Goal: Information Seeking & Learning: Learn about a topic

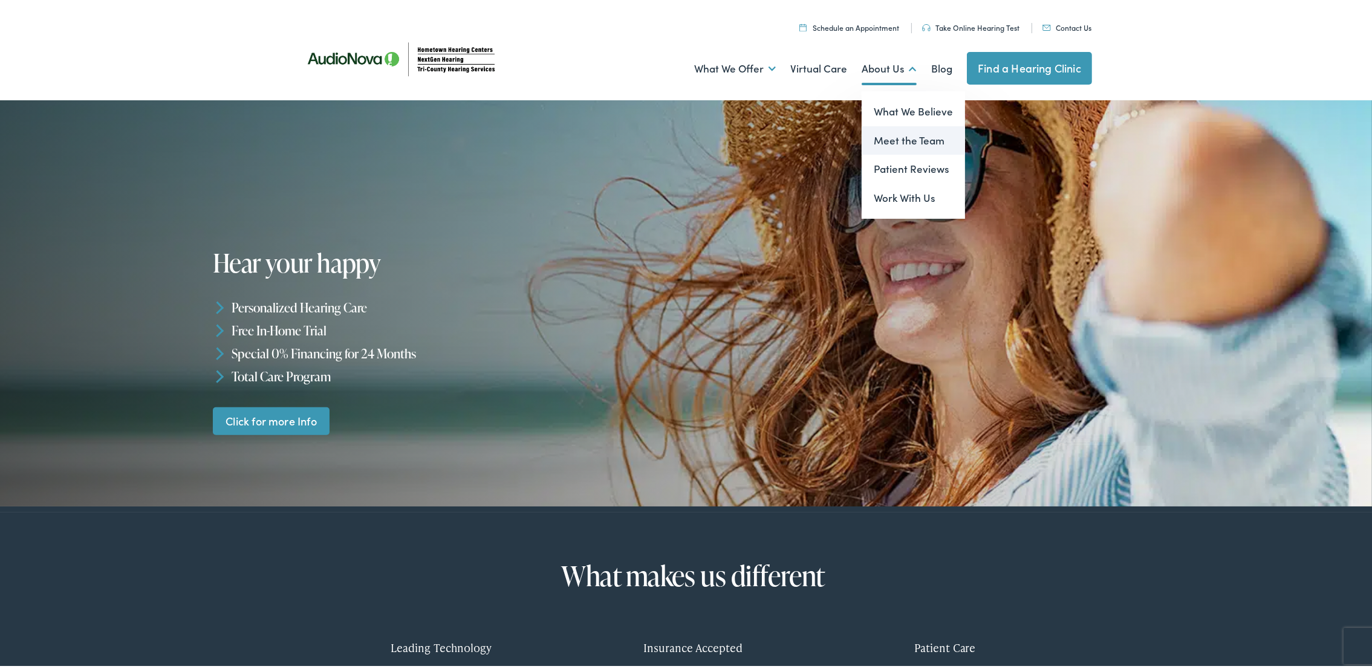
click at [905, 132] on link "Meet the Team" at bounding box center [913, 137] width 103 height 29
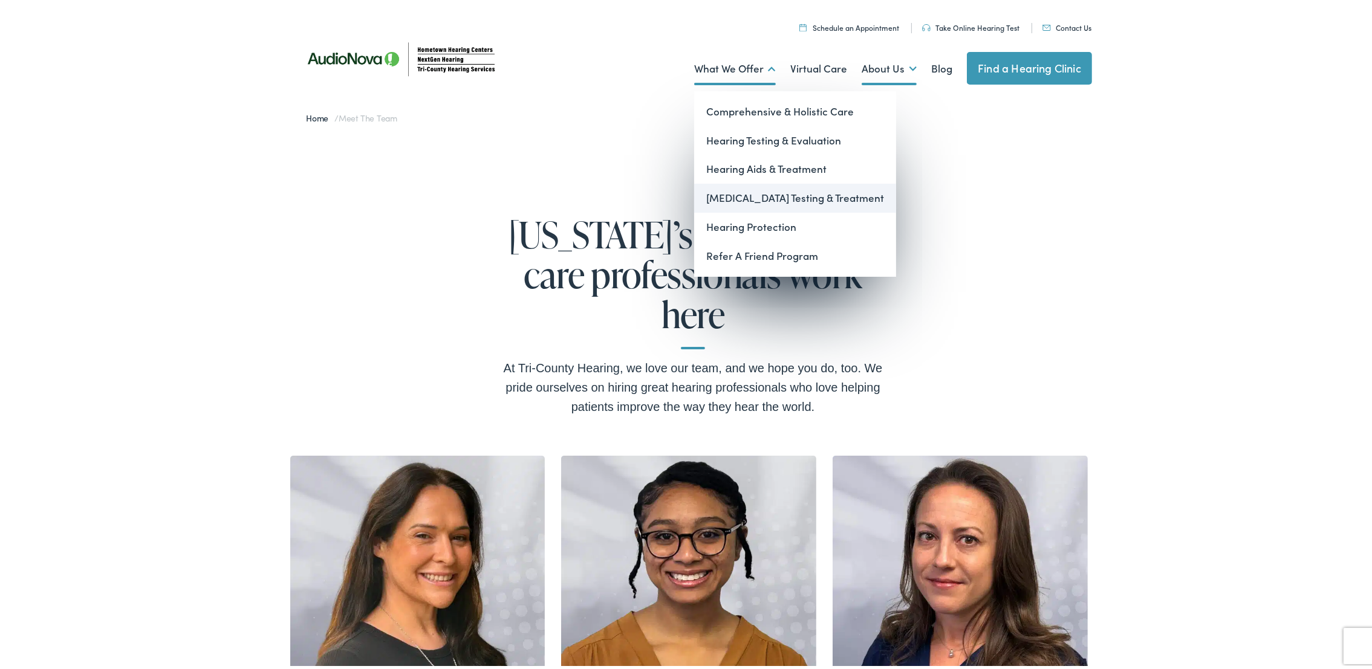
click at [755, 192] on link "[MEDICAL_DATA] Testing & Treatment" at bounding box center [795, 194] width 202 height 29
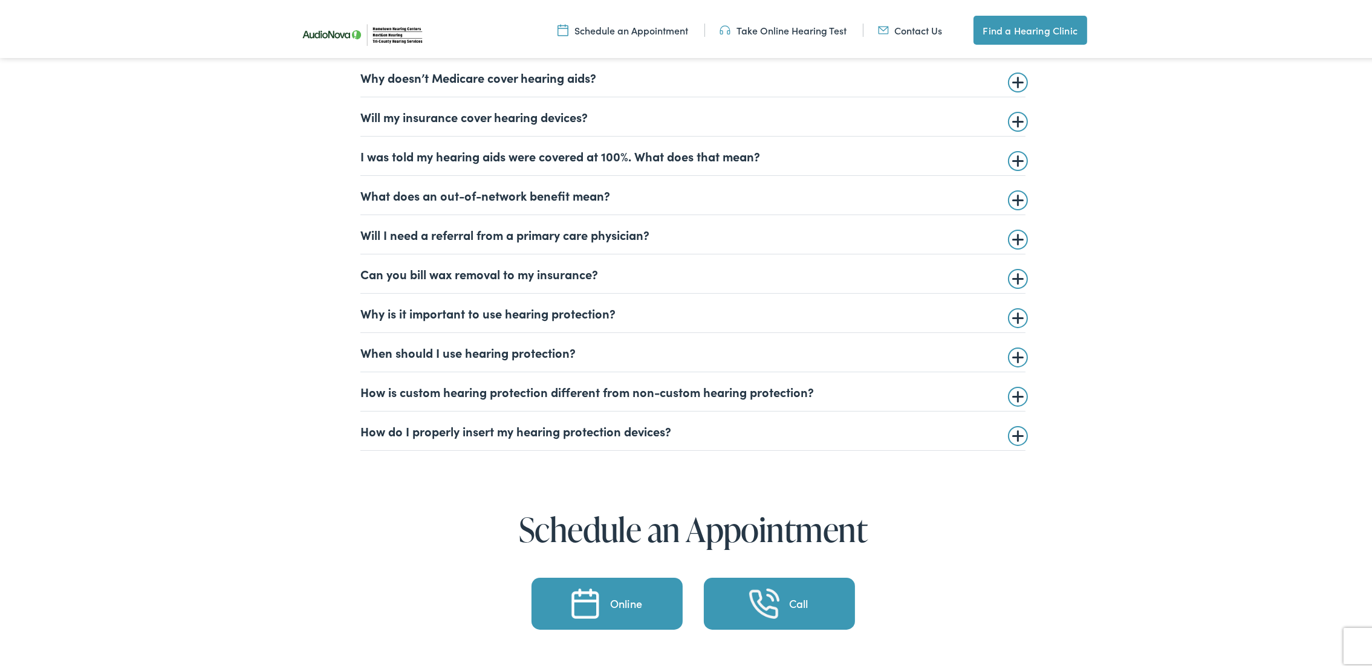
scroll to position [2993, 0]
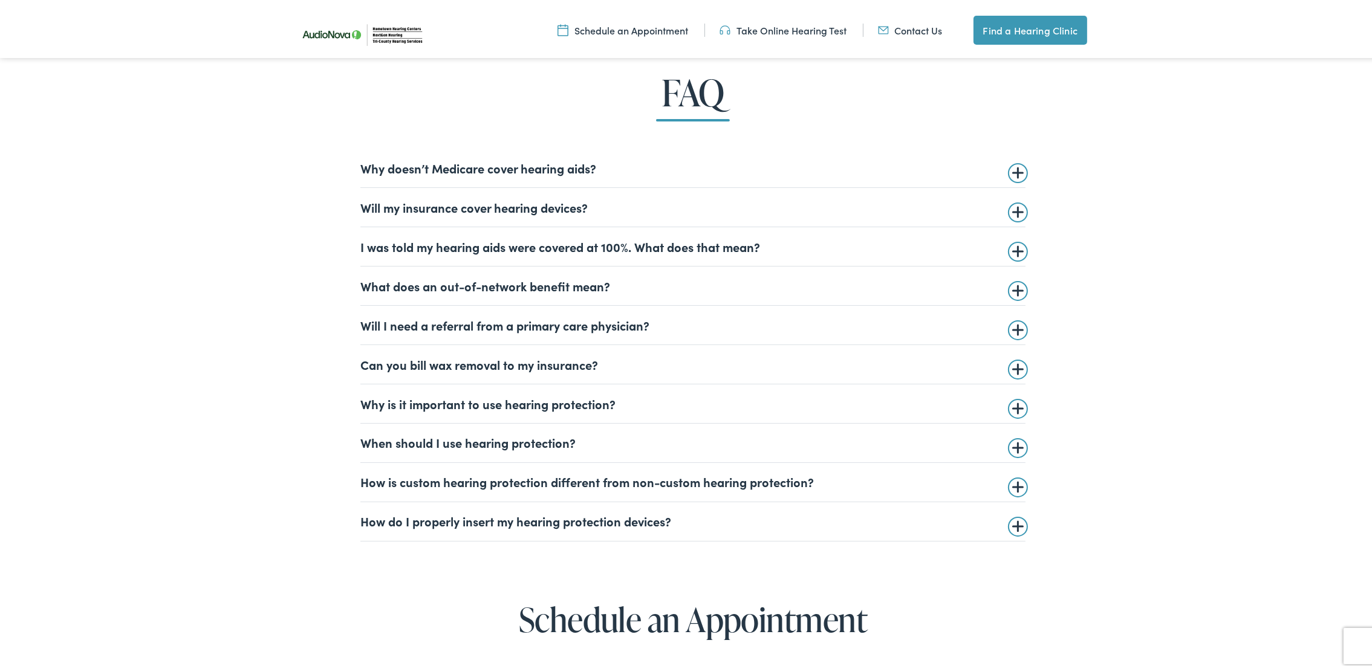
click at [1009, 170] on summary "Why doesn’t Medicare cover hearing aids?" at bounding box center [692, 164] width 665 height 15
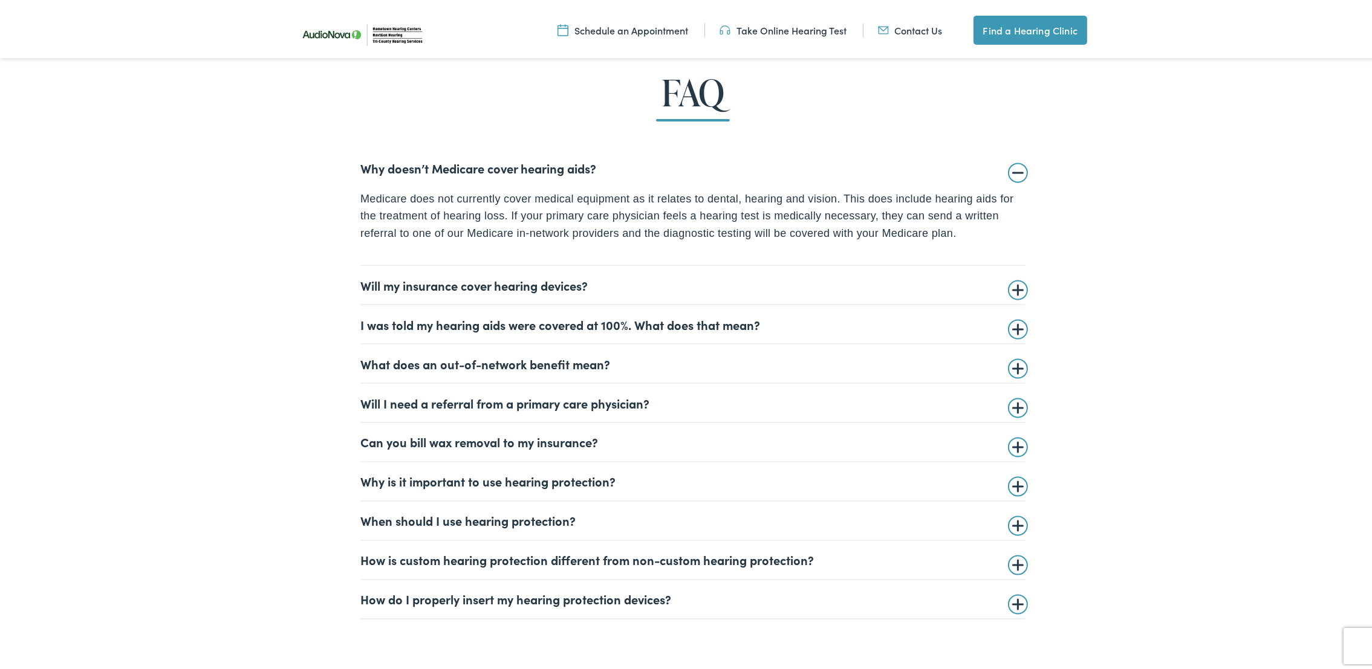
click at [1011, 289] on summary "Will my insurance cover hearing devices?" at bounding box center [692, 281] width 665 height 15
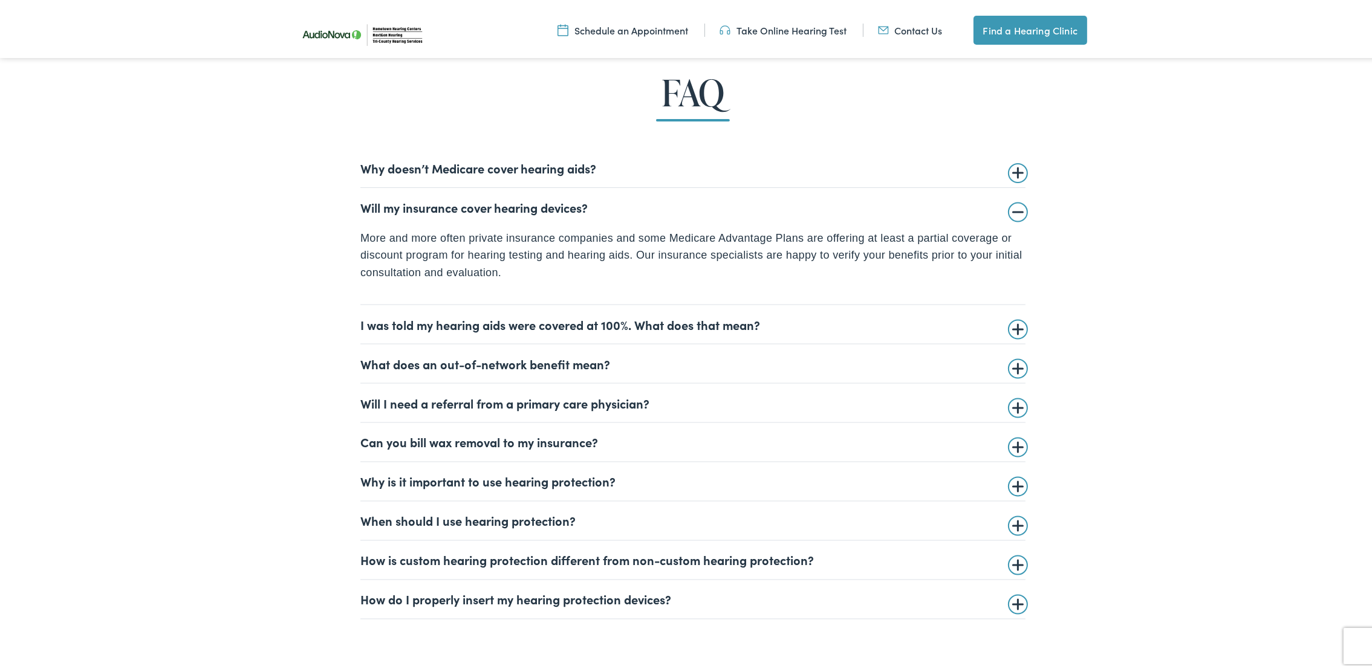
click at [1013, 327] on summary "I was told my hearing aids were covered at 100%. What does that mean?" at bounding box center [692, 321] width 665 height 15
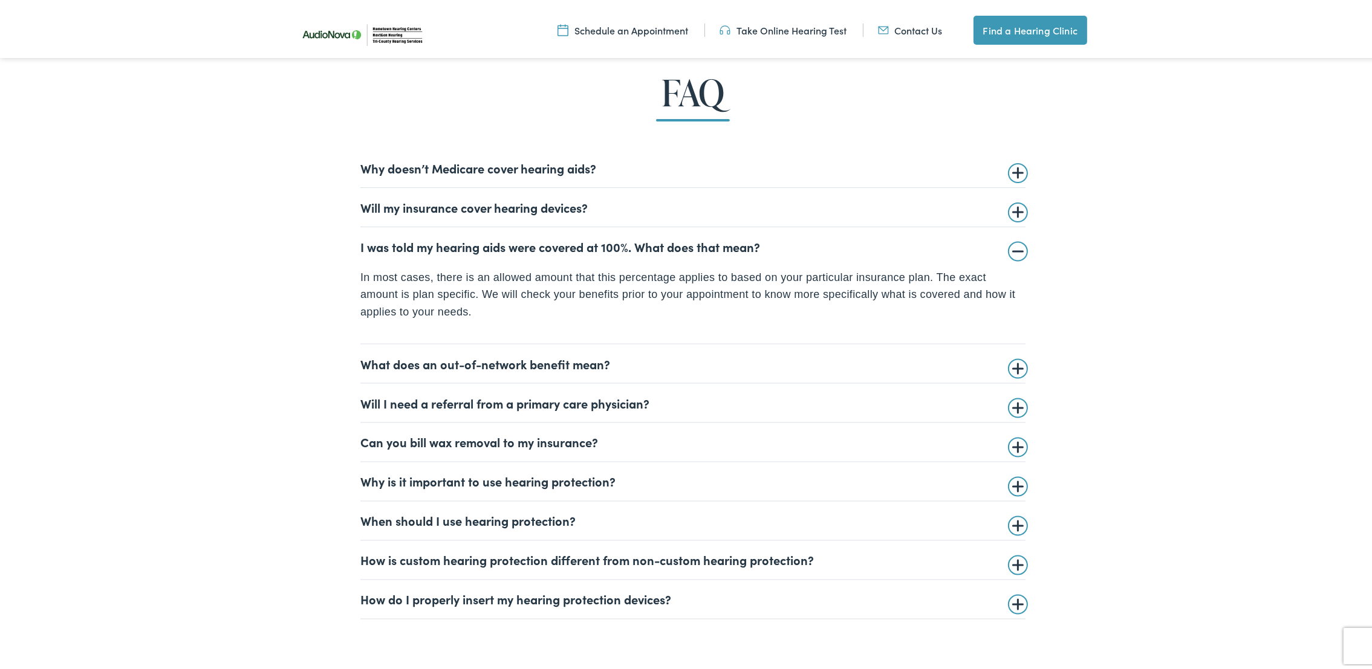
click at [1008, 365] on summary "What does an out-of-network benefit mean?" at bounding box center [692, 360] width 665 height 15
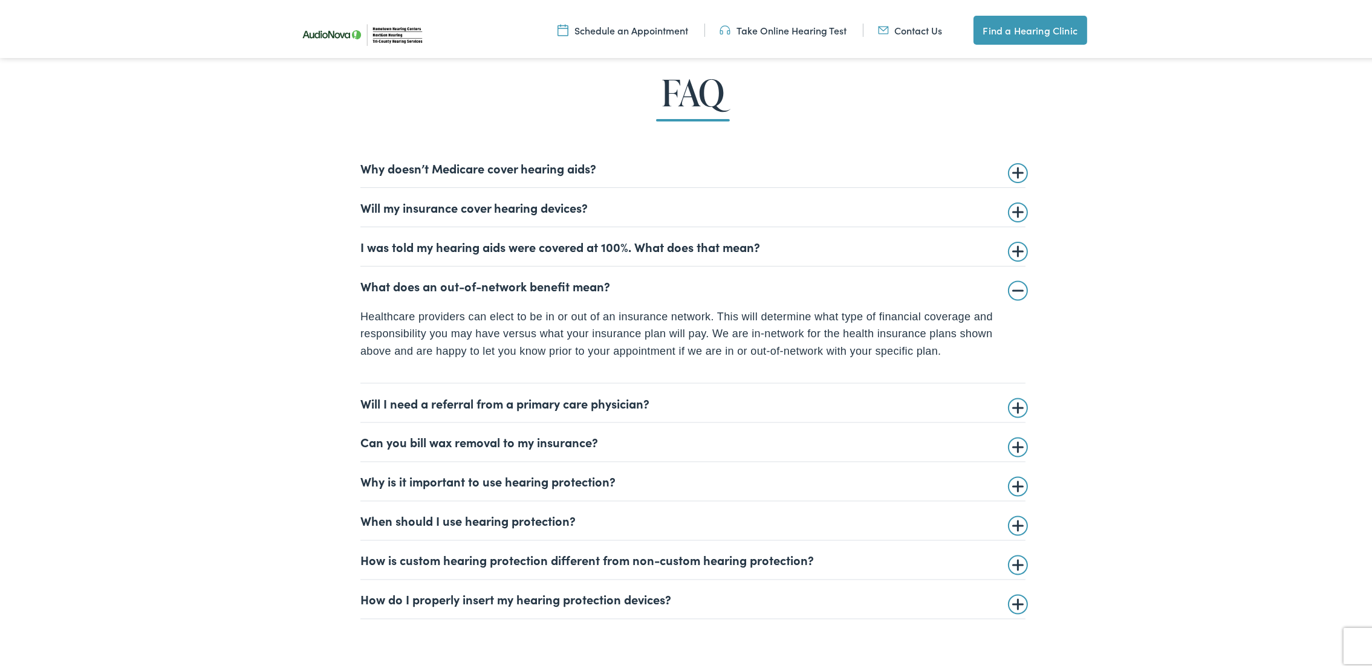
click at [1007, 404] on summary "Will I need a referral from a primary care physician?" at bounding box center [692, 399] width 665 height 15
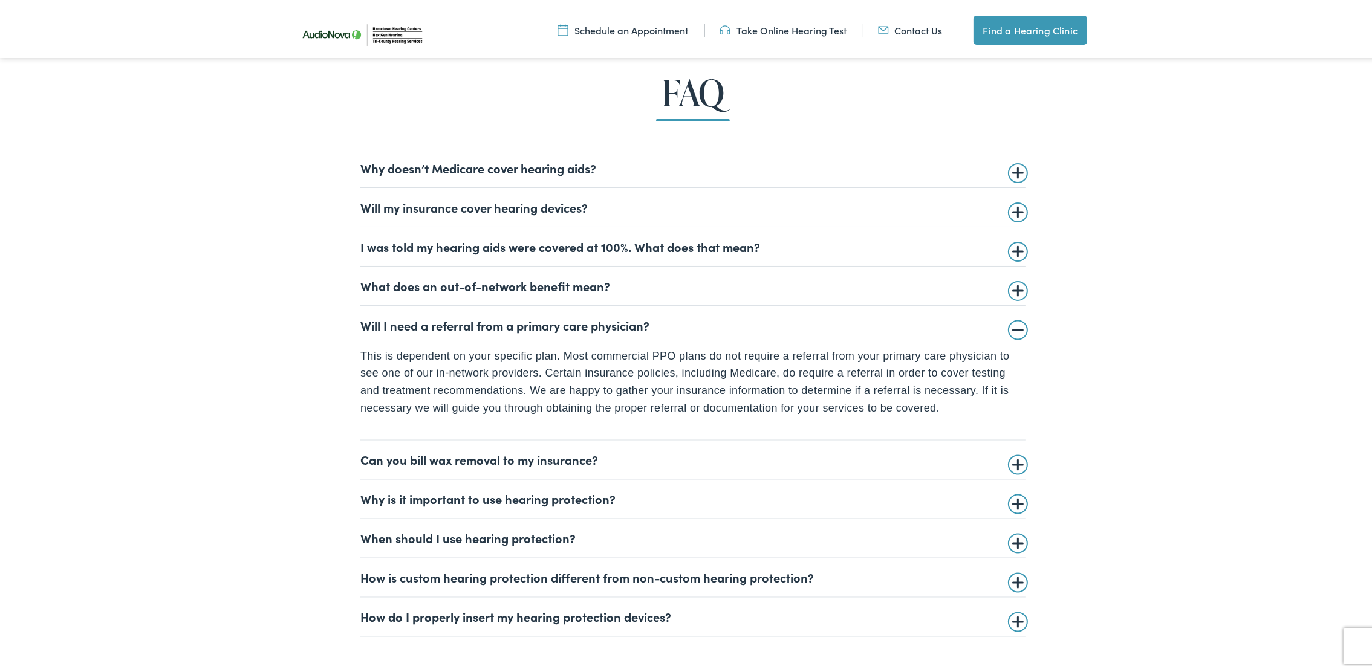
click at [1011, 458] on summary "Can you bill wax removal to my insurance?" at bounding box center [692, 456] width 665 height 15
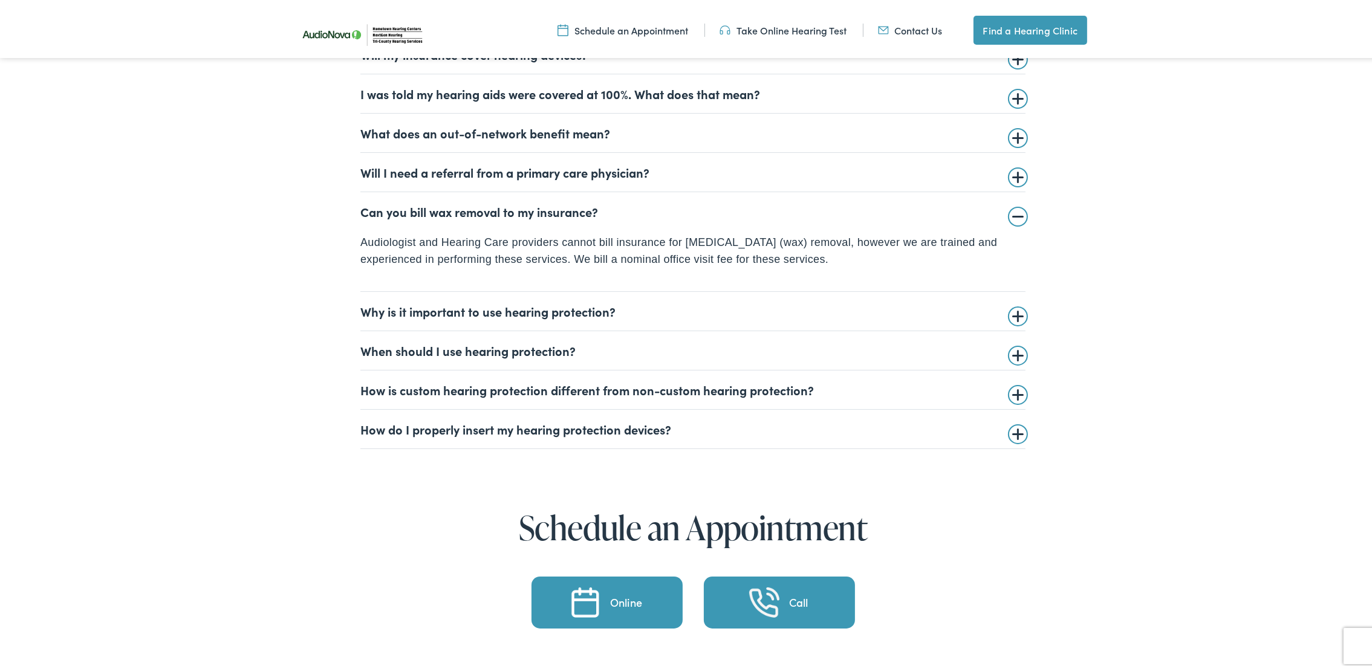
scroll to position [3174, 0]
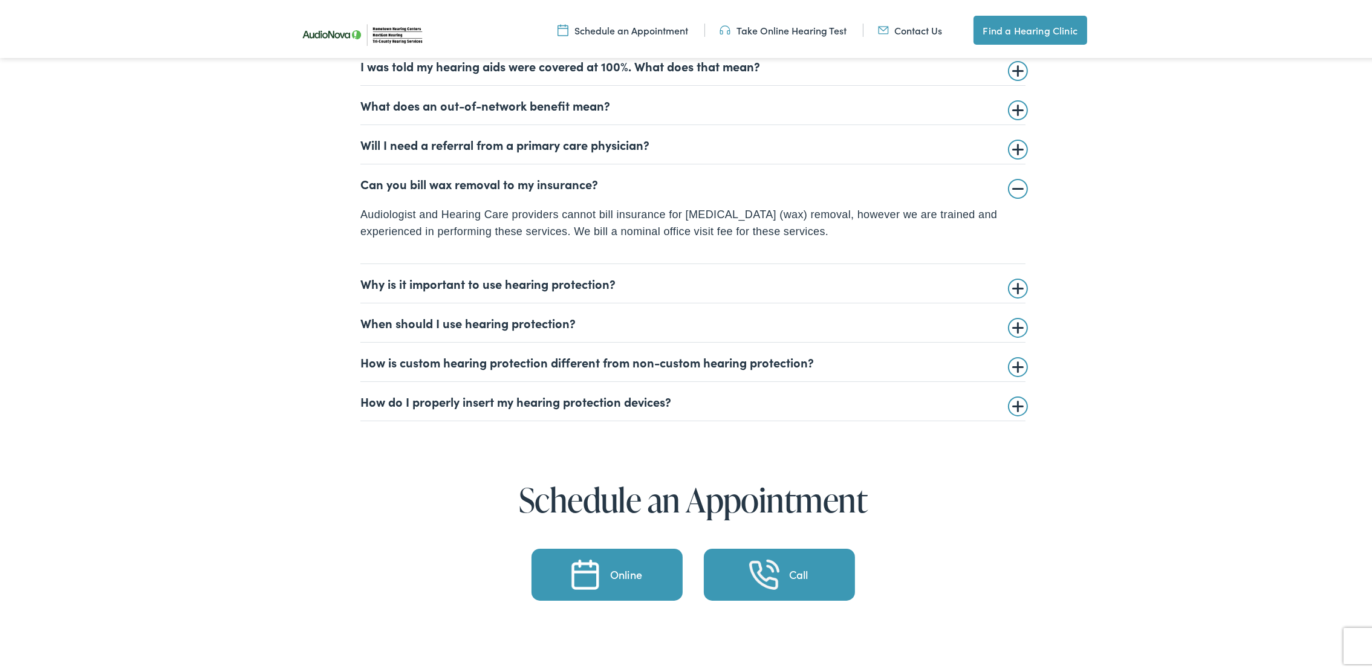
click at [1010, 287] on summary "Why is it important to use hearing protection?" at bounding box center [692, 280] width 665 height 15
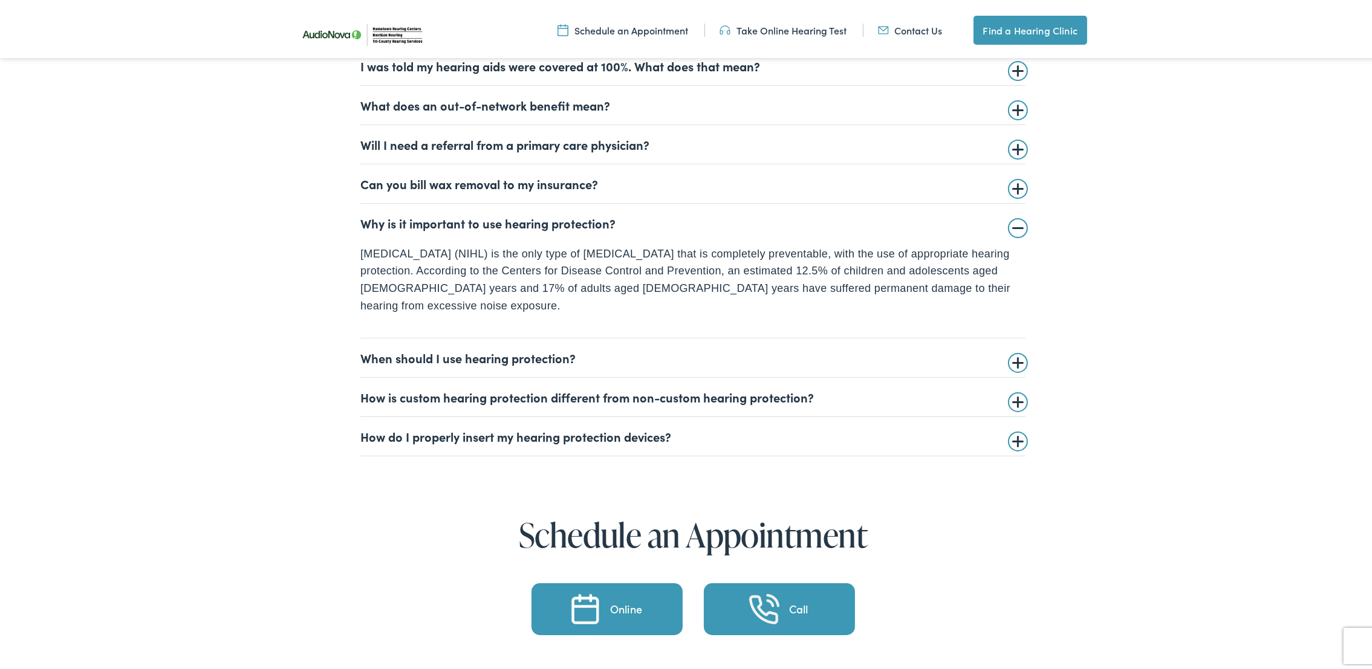
click at [1008, 347] on summary "When should I use hearing protection?" at bounding box center [692, 354] width 665 height 15
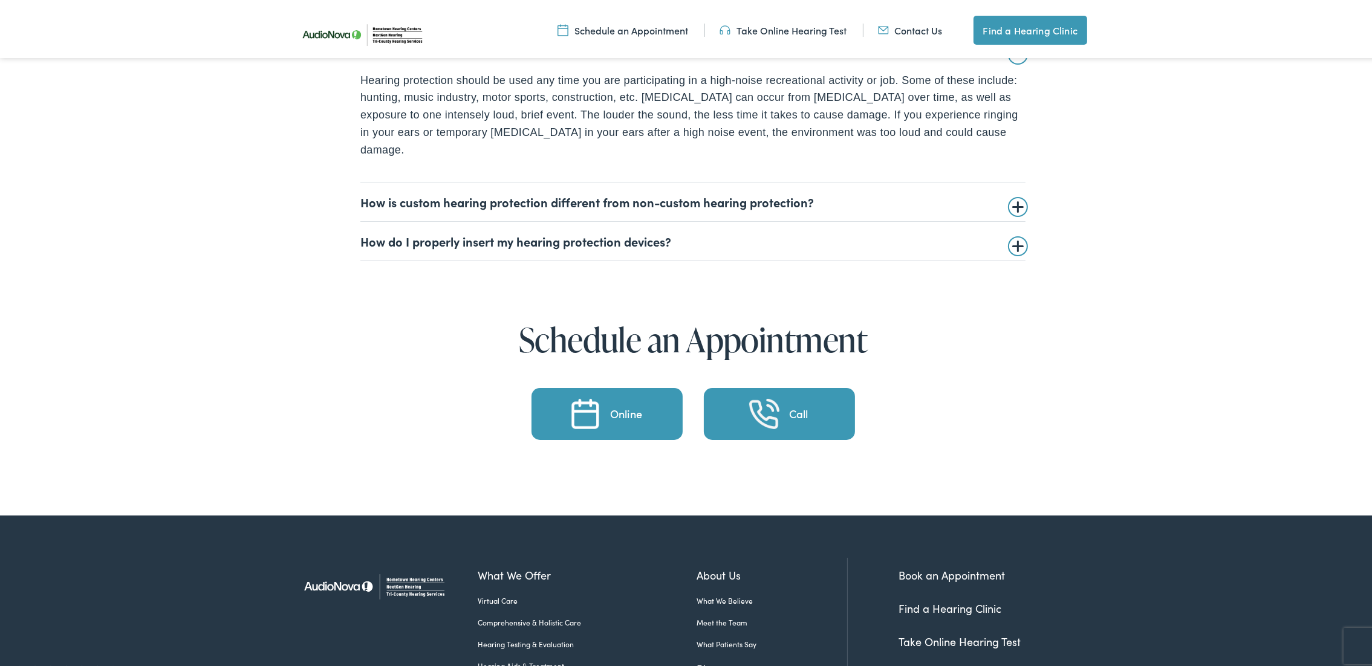
scroll to position [3355, 0]
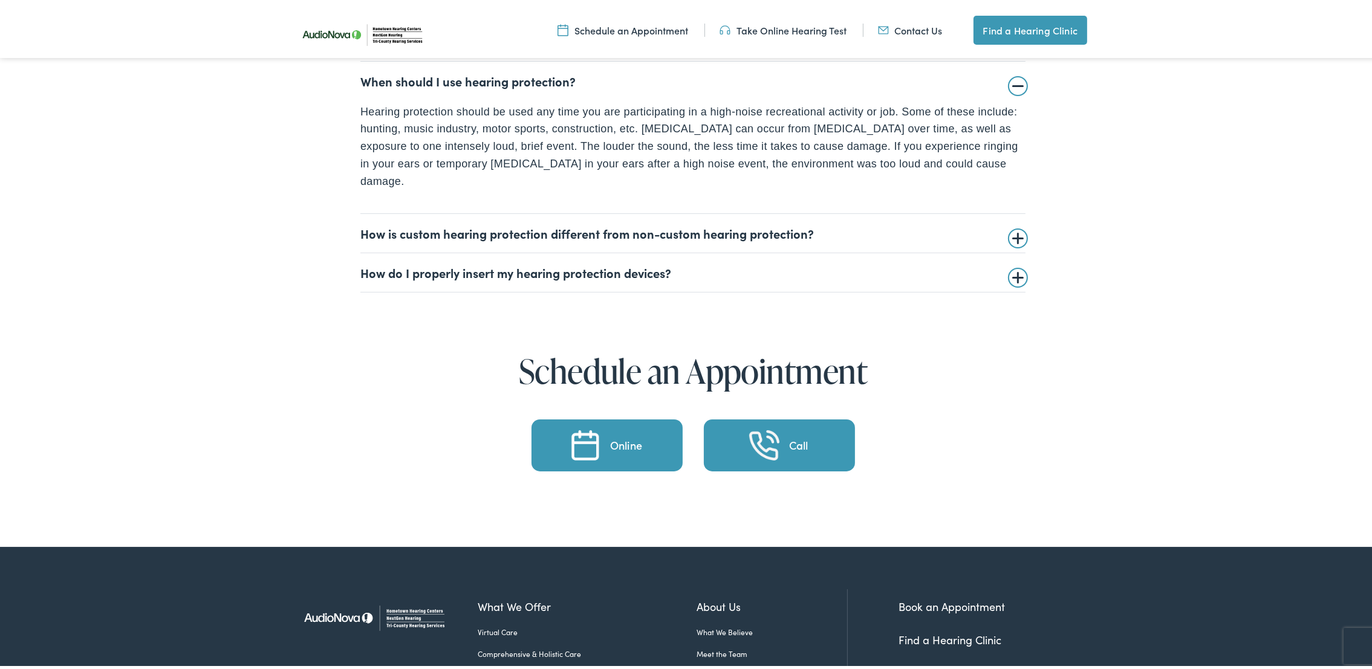
click at [1010, 236] on summary "How is custom hearing protection different from non-custom hearing protection?" at bounding box center [692, 229] width 665 height 15
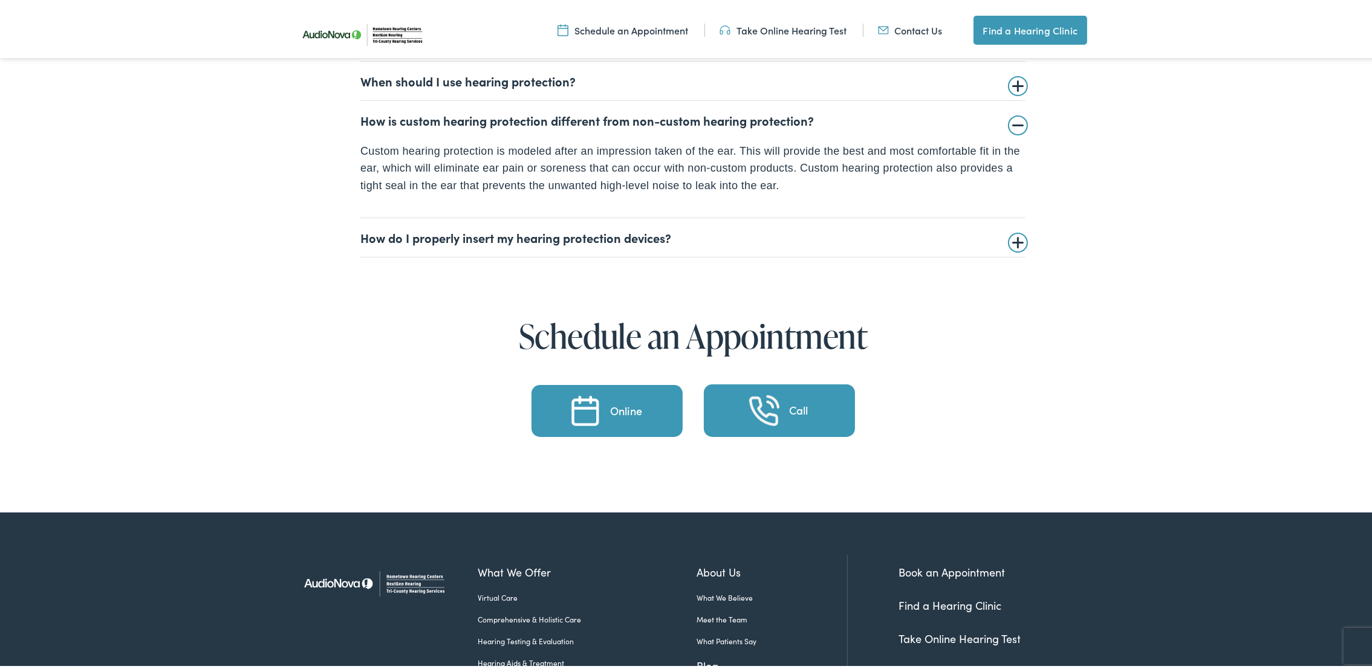
click at [1009, 236] on summary "How do I properly insert my hearing protection devices?" at bounding box center [692, 234] width 665 height 15
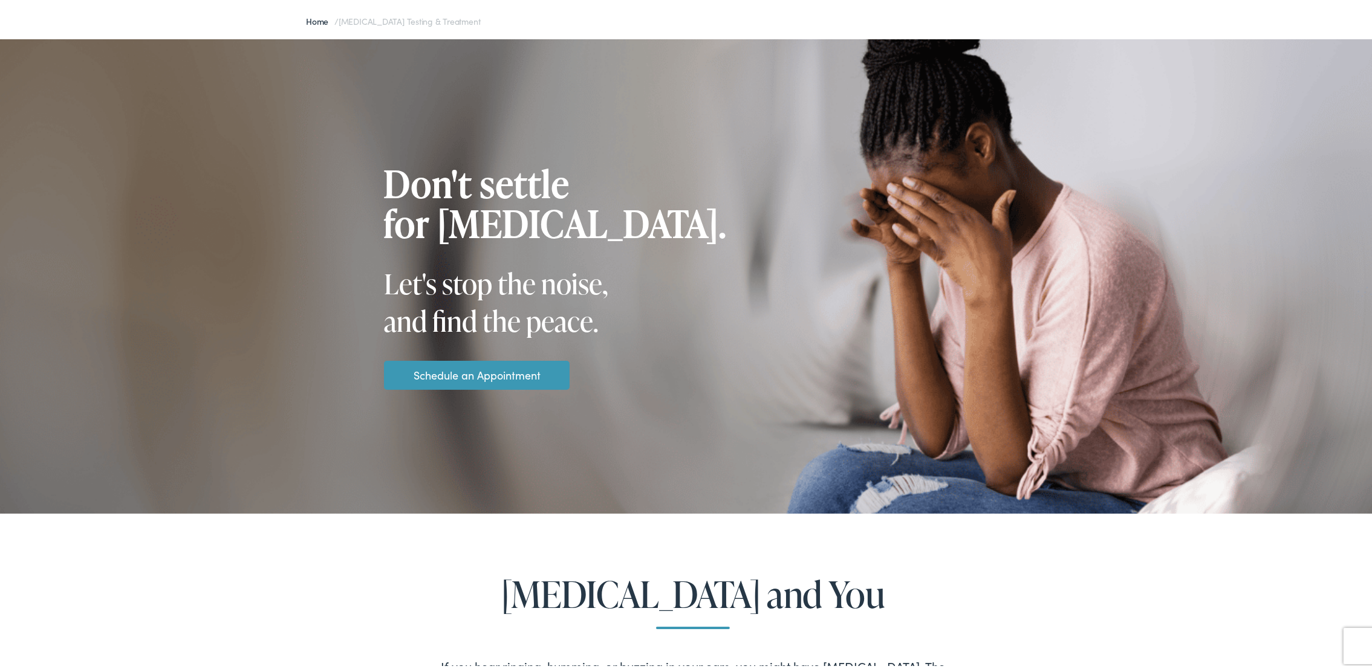
scroll to position [0, 0]
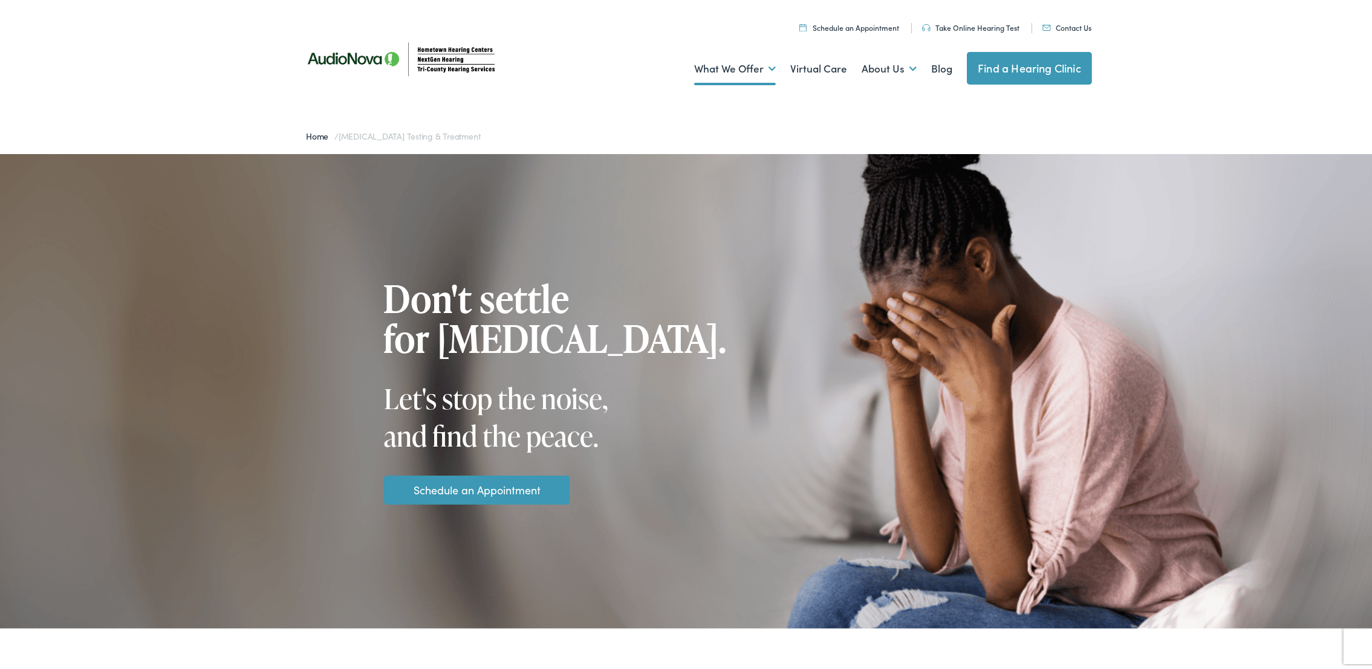
click at [338, 58] on img at bounding box center [403, 55] width 218 height 77
